Goal: Information Seeking & Learning: Learn about a topic

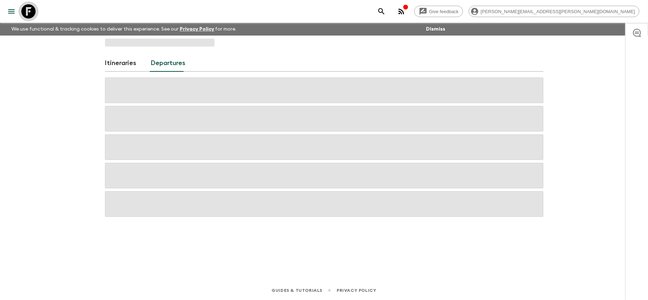
click at [26, 9] on icon at bounding box center [28, 11] width 14 height 14
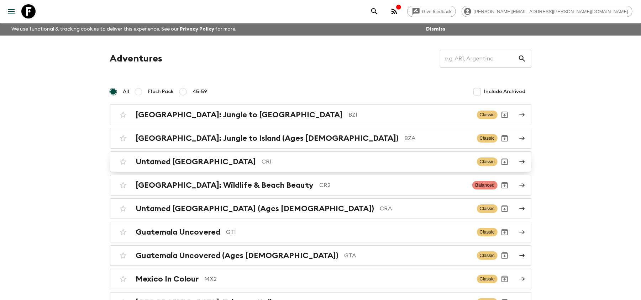
click at [191, 162] on h2 "Untamed Costa Rica" at bounding box center [196, 161] width 120 height 9
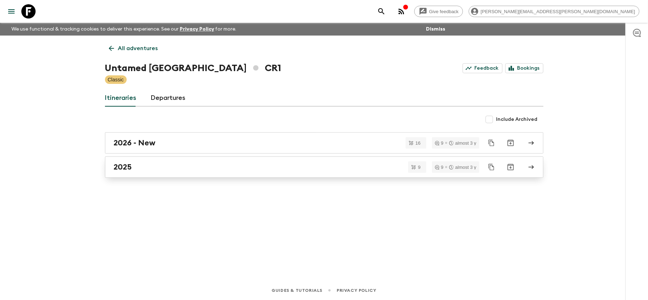
click at [187, 168] on div "2025" at bounding box center [317, 167] width 407 height 9
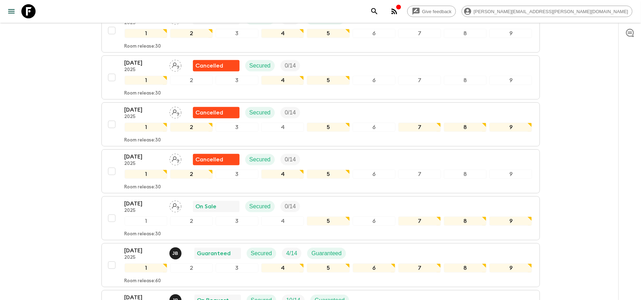
scroll to position [341, 0]
